Goal: Transaction & Acquisition: Purchase product/service

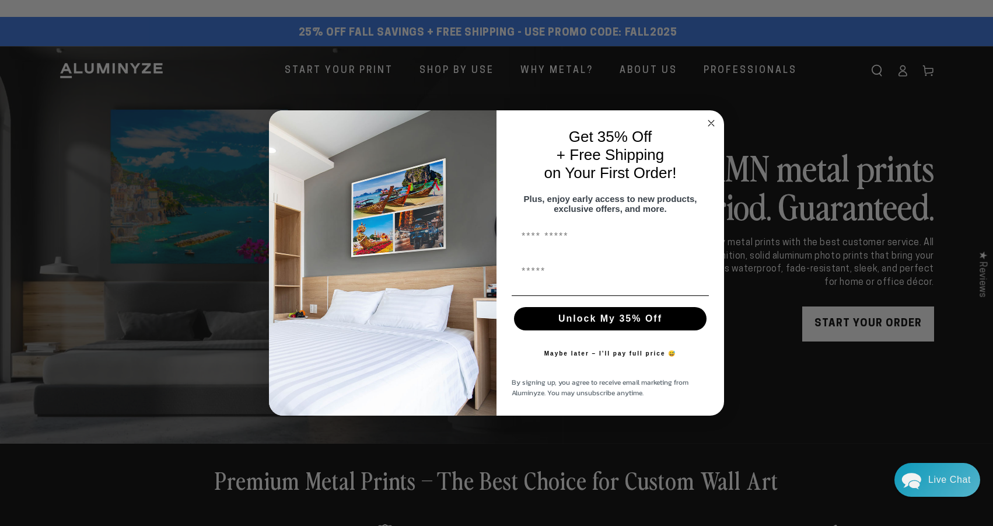
click at [711, 120] on icon "Close dialog" at bounding box center [711, 123] width 6 height 6
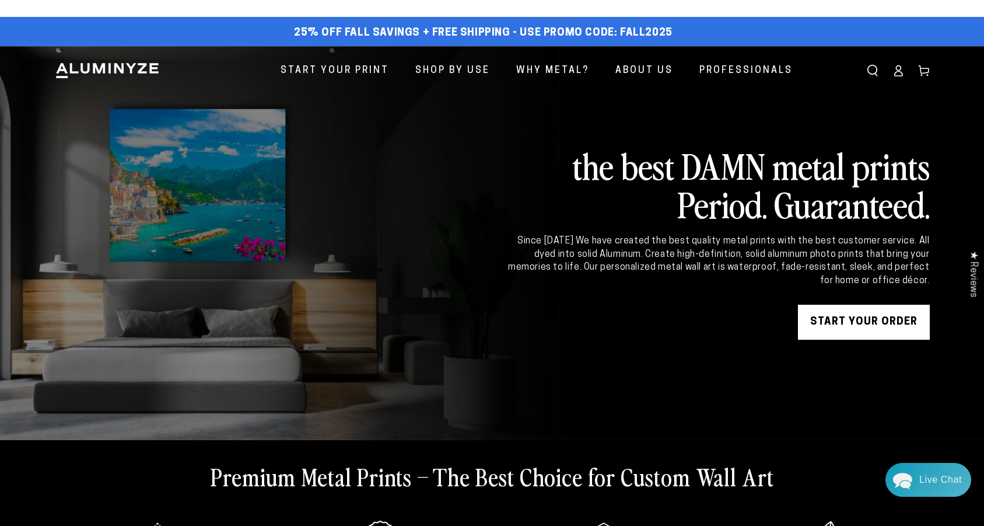
click at [899, 71] on icon at bounding box center [898, 73] width 8 height 5
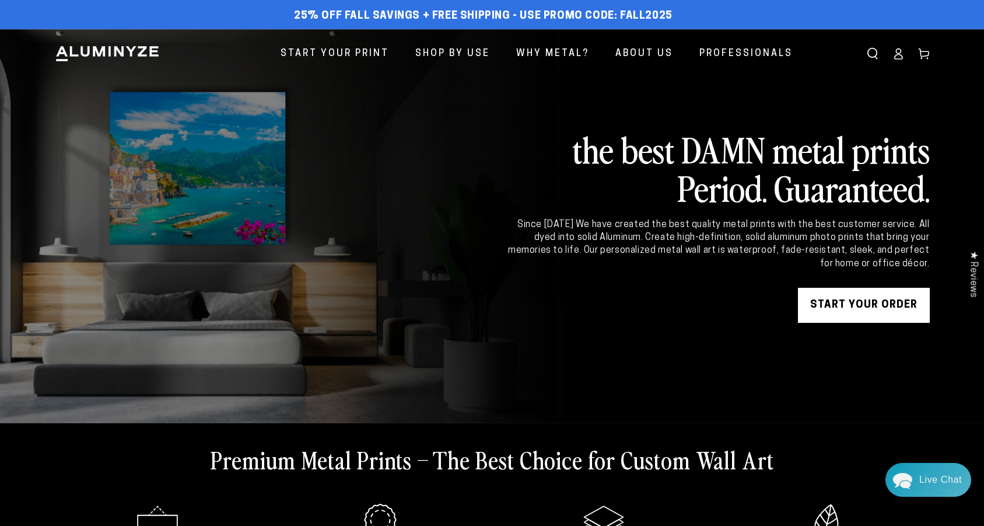
click at [891, 308] on link "START YOUR Order" at bounding box center [864, 305] width 132 height 35
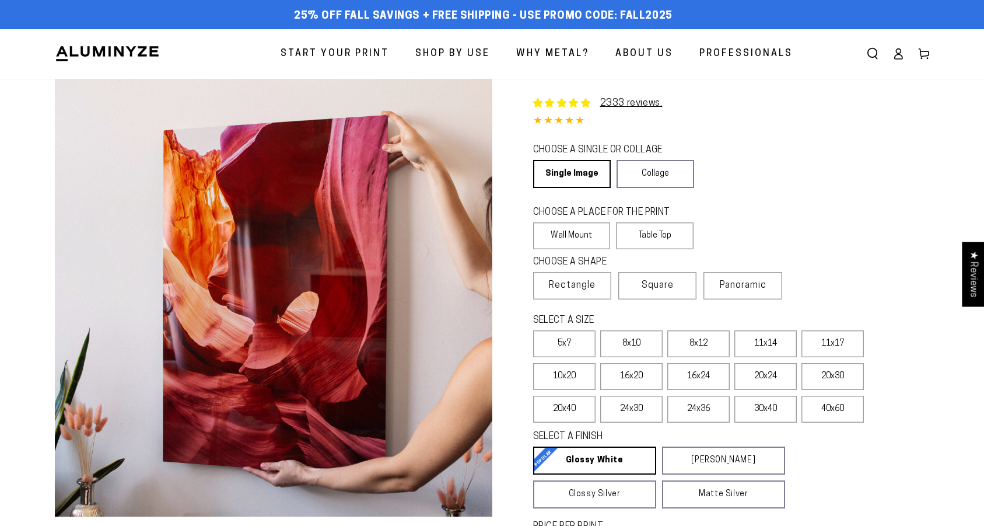
select select "**********"
click at [834, 376] on label "20x30" at bounding box center [832, 376] width 62 height 27
click at [580, 376] on label "10x20" at bounding box center [564, 376] width 62 height 27
click at [575, 411] on label "20x40" at bounding box center [564, 408] width 62 height 27
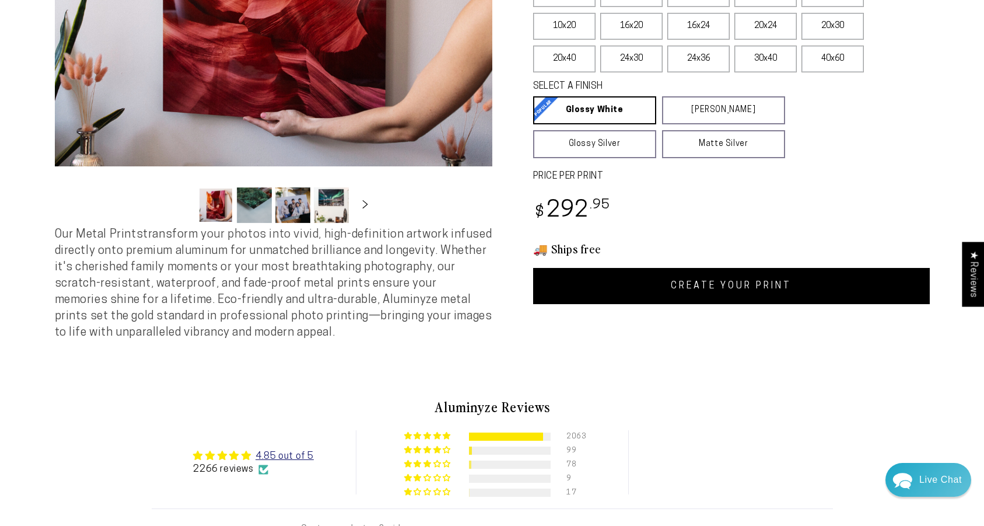
scroll to position [384, 0]
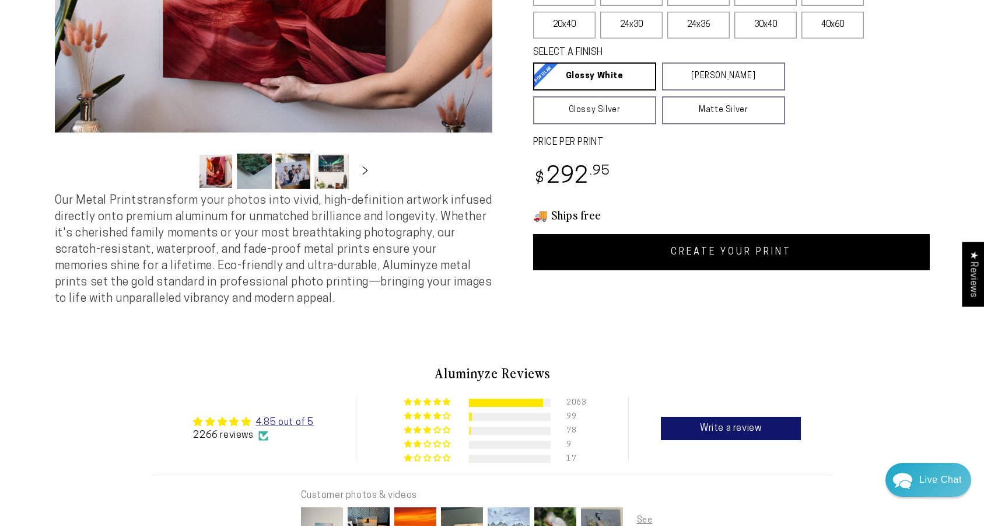
click at [757, 252] on link "CREATE YOUR PRINT" at bounding box center [731, 252] width 397 height 36
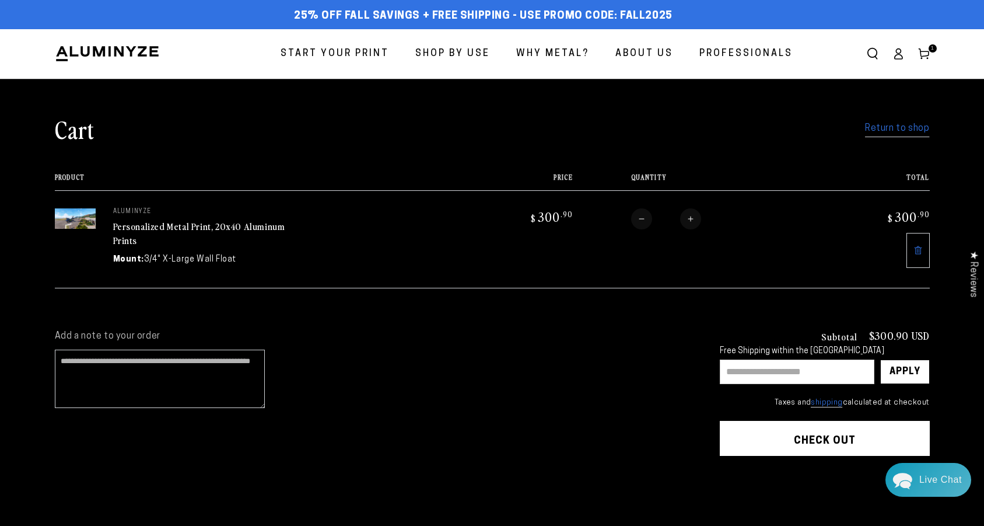
click at [733, 373] on input "text" at bounding box center [797, 371] width 155 height 24
type input "********"
click at [908, 373] on div "Apply" at bounding box center [904, 371] width 31 height 23
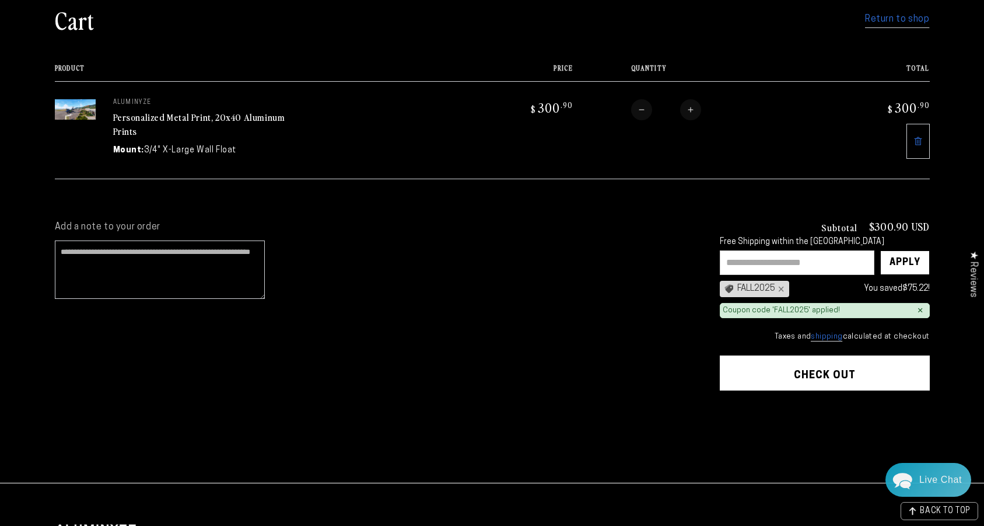
scroll to position [110, 0]
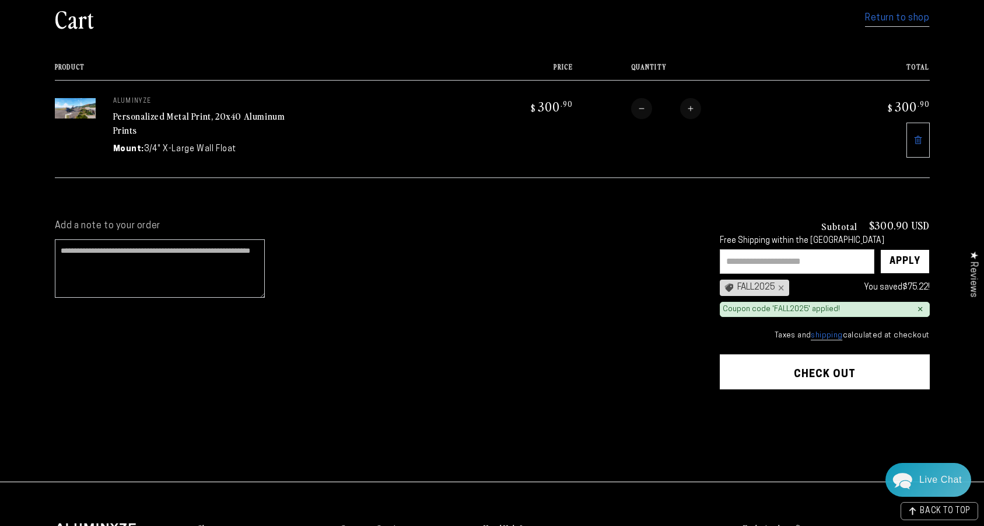
click at [839, 371] on button "Check out" at bounding box center [825, 371] width 210 height 35
